Goal: Information Seeking & Learning: Check status

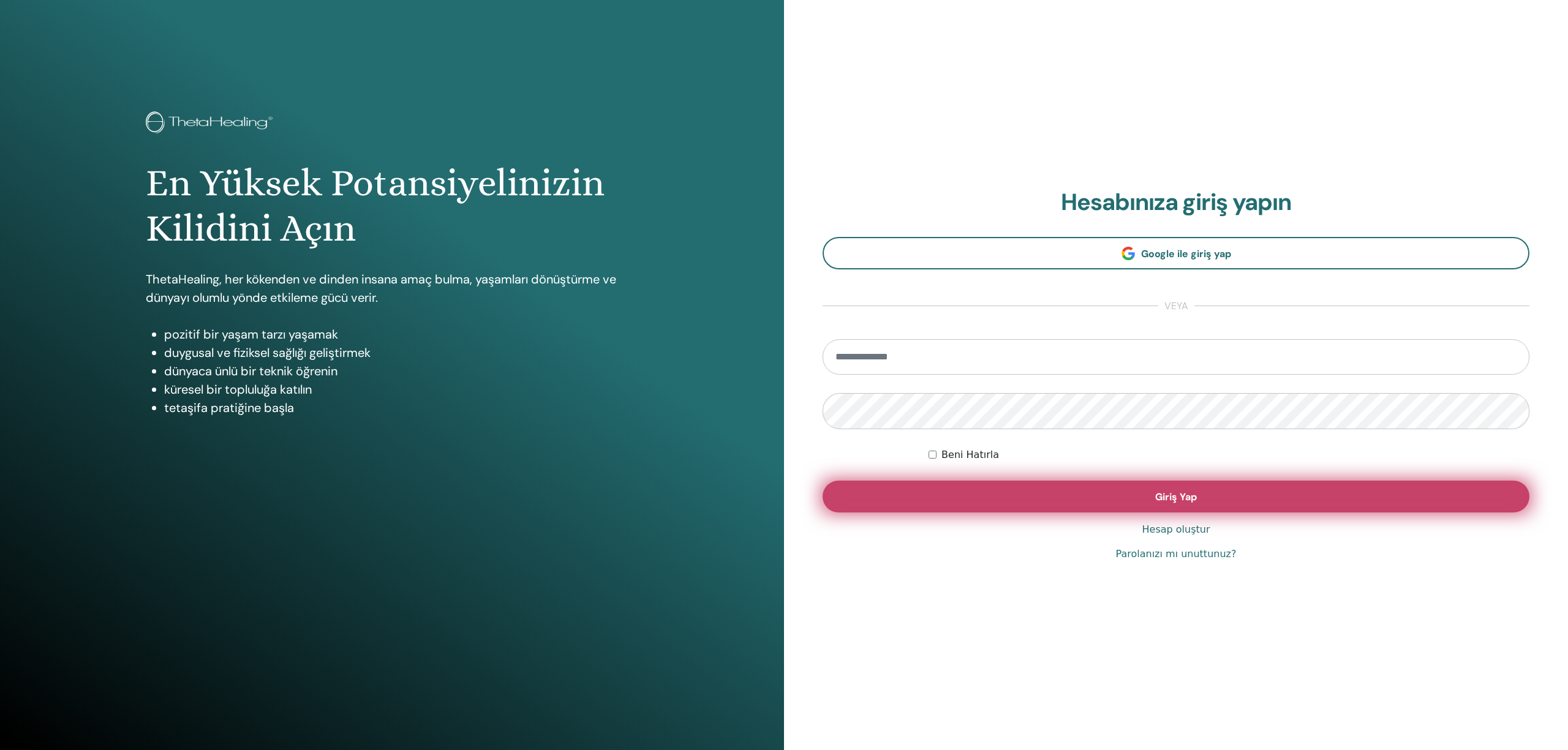
type input "**********"
click at [1162, 489] on button "Giriş Yap" at bounding box center [1176, 497] width 707 height 32
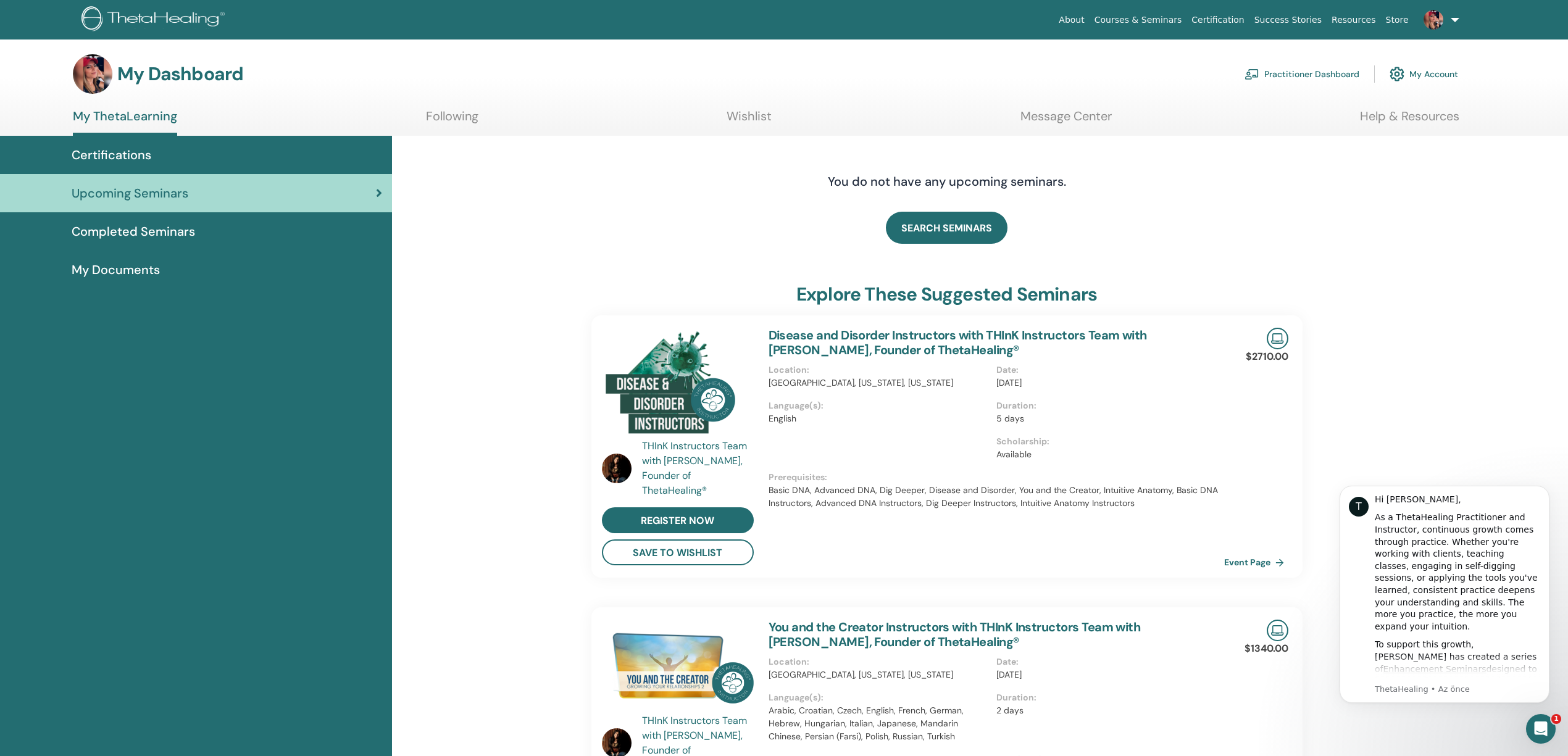
click at [191, 240] on link "Completed Seminars" at bounding box center [196, 232] width 392 height 38
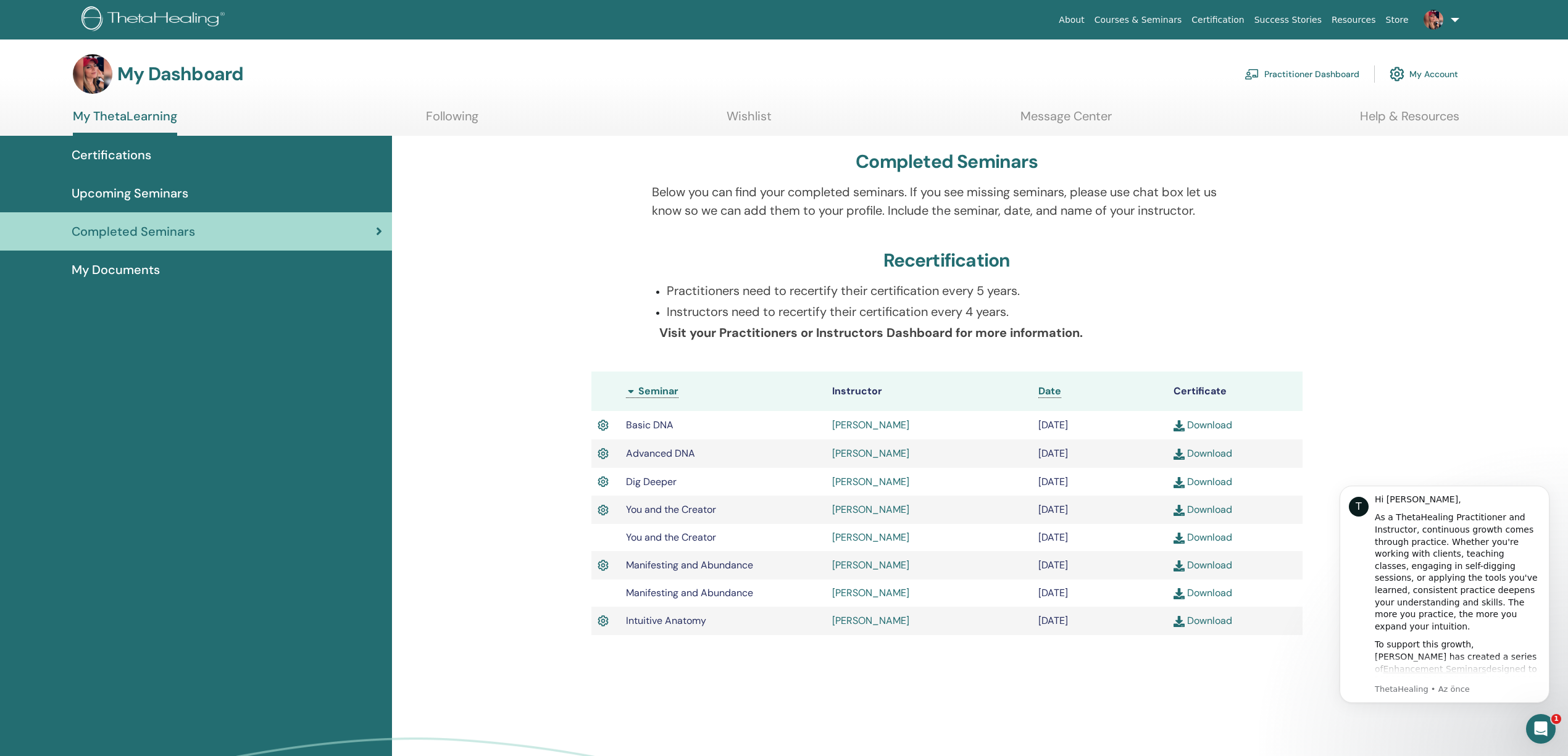
click at [1428, 410] on div "Completed Seminars Below you can find your completed seminars. If you see missi…" at bounding box center [980, 498] width 1176 height 725
click at [1549, 491] on button "Dismiss notification" at bounding box center [1546, 489] width 16 height 16
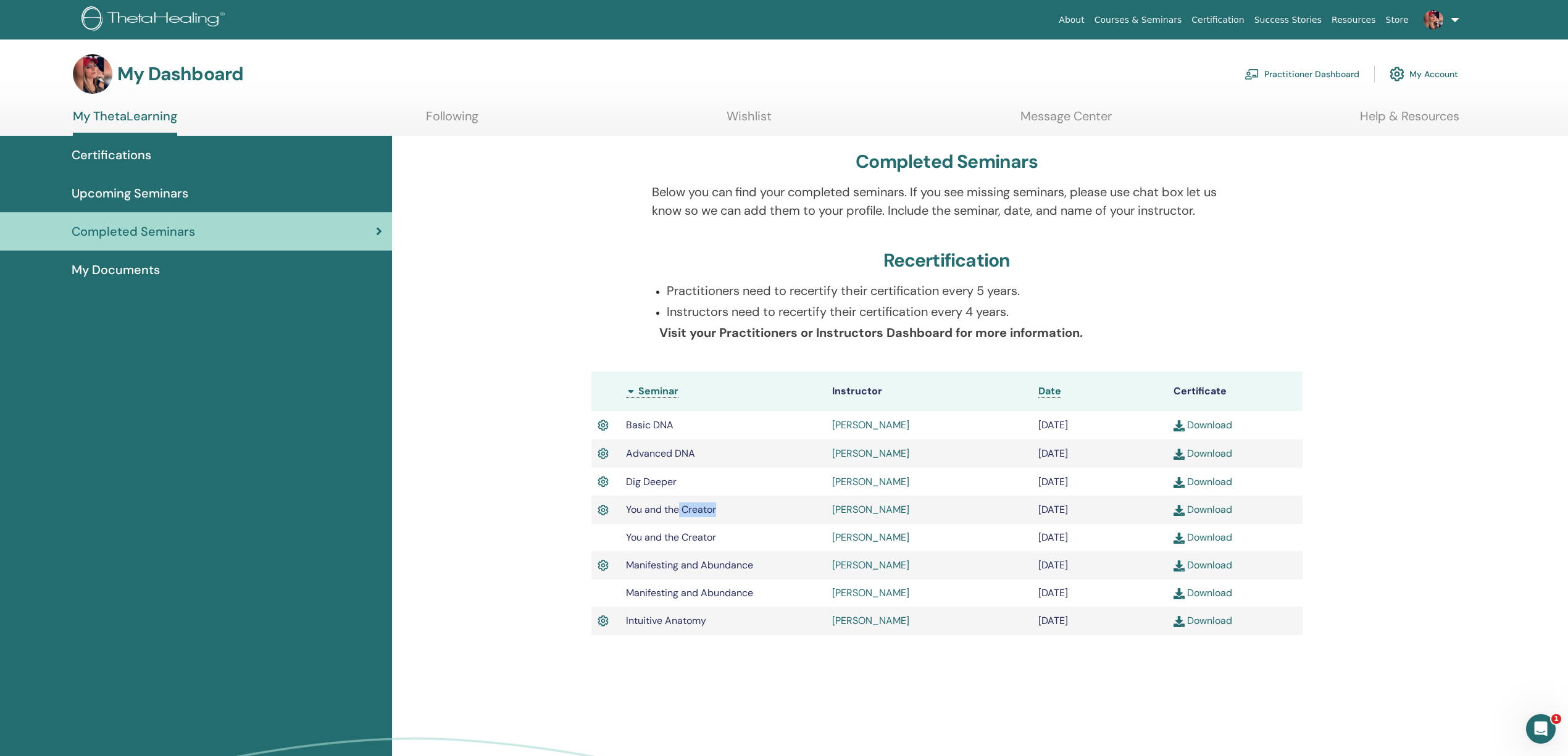
drag, startPoint x: 764, startPoint y: 507, endPoint x: 679, endPoint y: 512, distance: 85.1
click at [679, 512] on td "You and the Creator" at bounding box center [723, 510] width 206 height 28
drag, startPoint x: 741, startPoint y: 537, endPoint x: 674, endPoint y: 539, distance: 67.0
click at [674, 539] on td "You and the Creator" at bounding box center [723, 537] width 206 height 27
drag, startPoint x: 767, startPoint y: 569, endPoint x: 644, endPoint y: 569, distance: 123.0
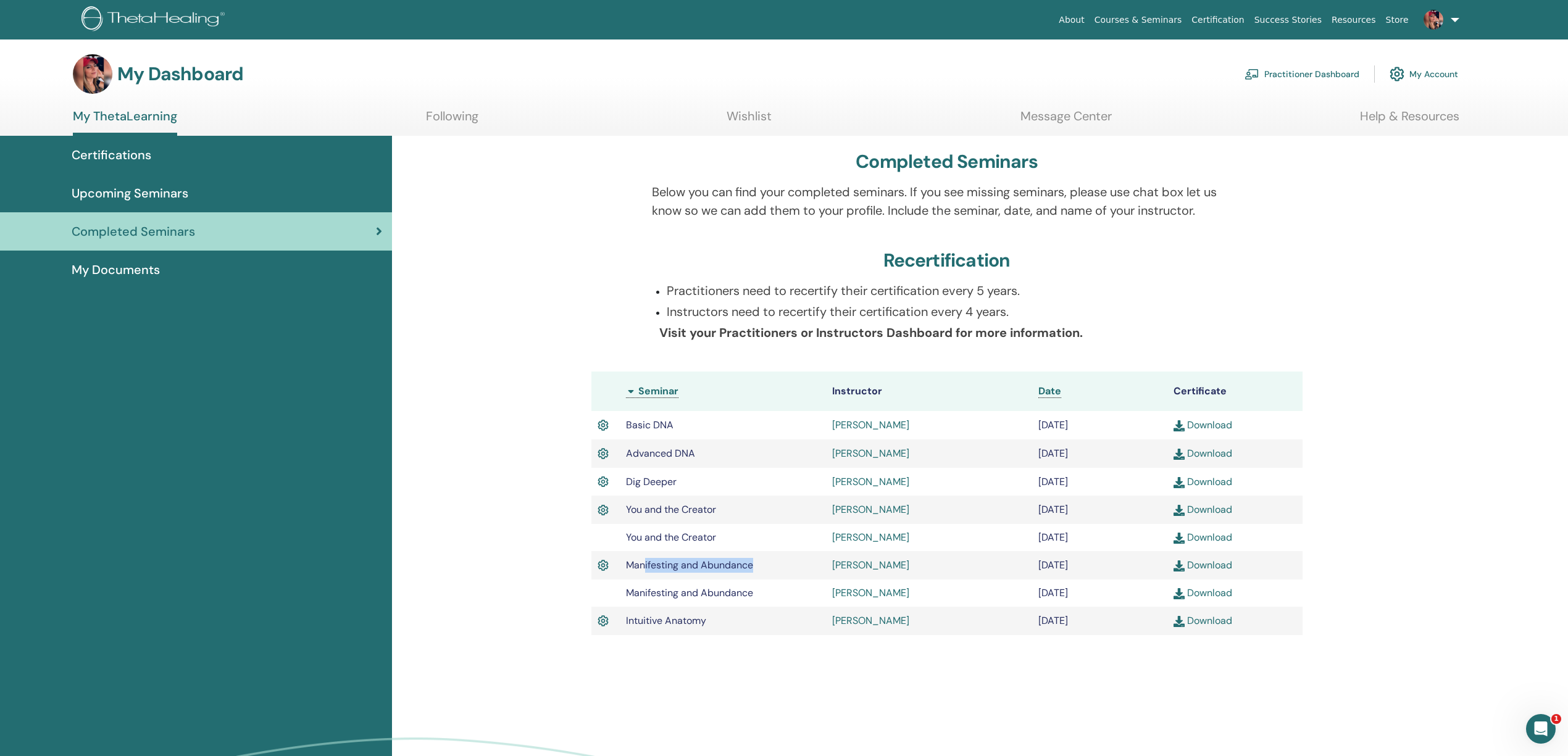
click at [644, 569] on td "Manifesting and Abundance" at bounding box center [723, 565] width 206 height 28
click at [786, 569] on td "Manifesting and Abundance" at bounding box center [723, 565] width 206 height 28
drag, startPoint x: 741, startPoint y: 629, endPoint x: 645, endPoint y: 634, distance: 96.1
click at [645, 634] on td "Intuitive Anatomy" at bounding box center [723, 621] width 206 height 28
click at [796, 704] on div "Completed Seminars Below you can find your completed seminars. If you see missi…" at bounding box center [980, 498] width 1176 height 725
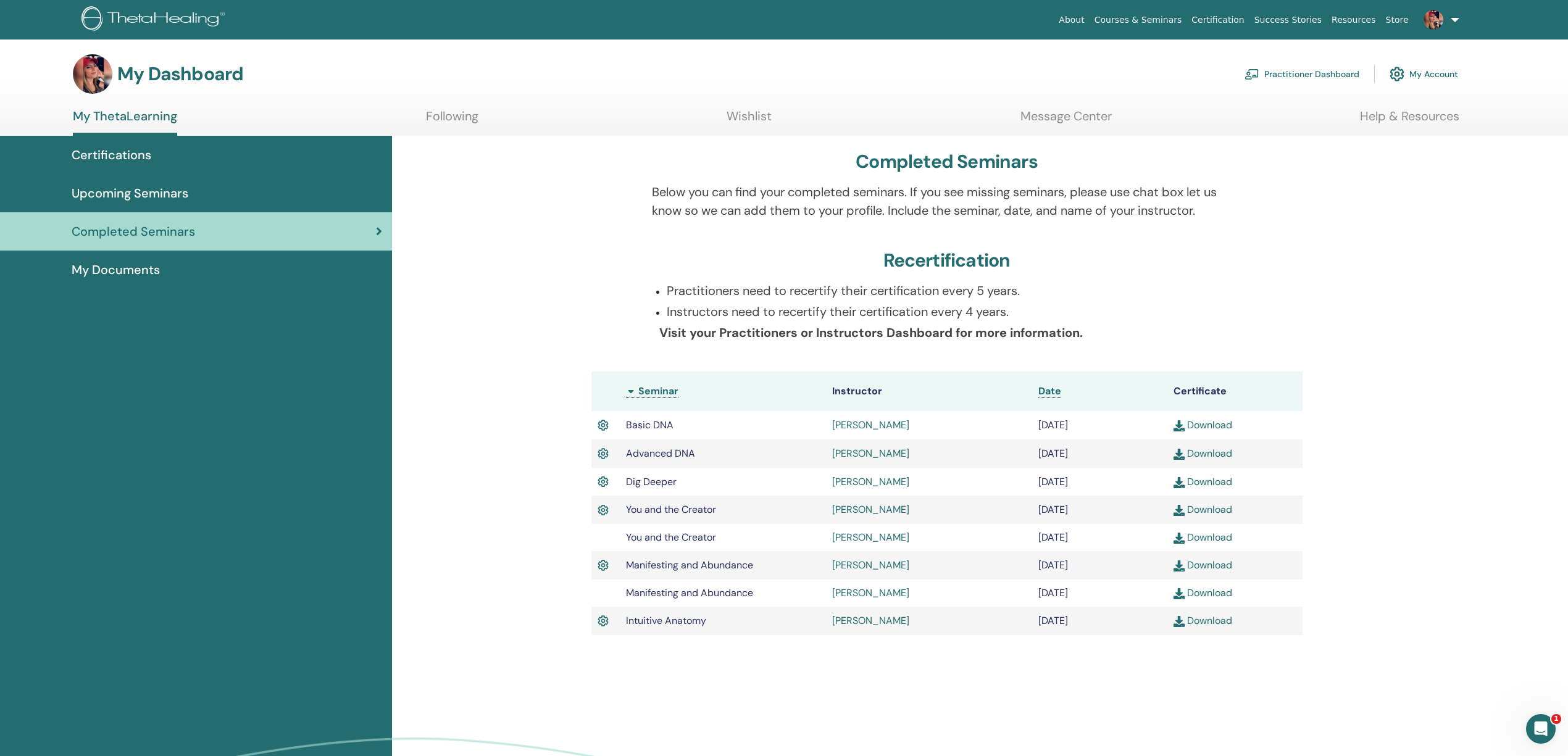
drag, startPoint x: 1143, startPoint y: 594, endPoint x: 1116, endPoint y: 594, distance: 27.0
click at [1116, 594] on td "December/26, 2022" at bounding box center [1100, 593] width 135 height 27
click at [1382, 589] on div "Completed Seminars Below you can find your completed seminars. If you see missi…" at bounding box center [980, 498] width 1176 height 725
click at [119, 19] on img at bounding box center [155, 20] width 148 height 28
